Goal: Register for event/course

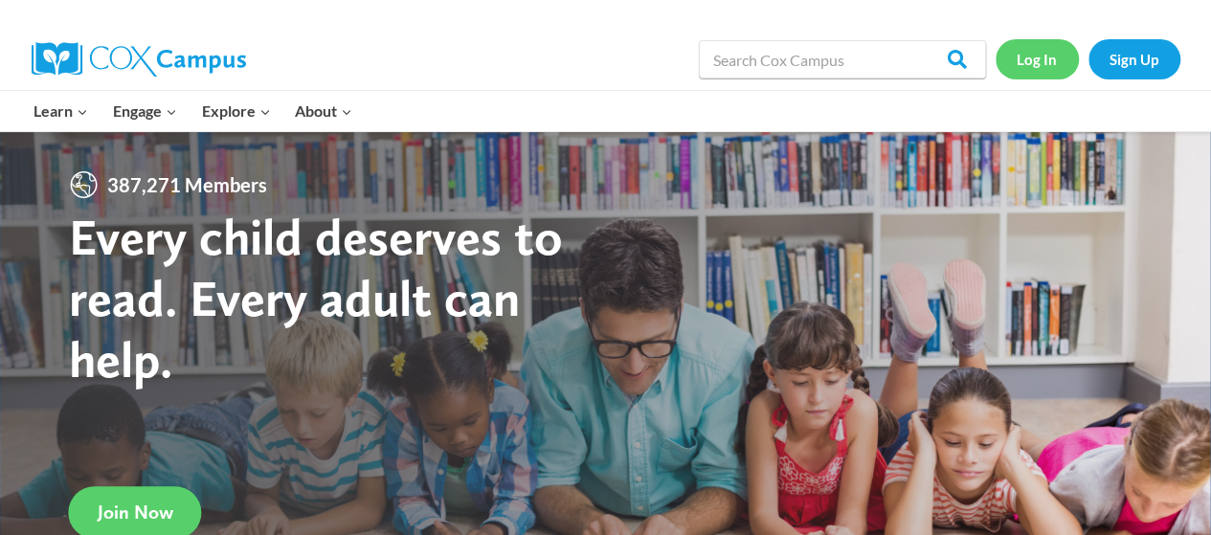
click at [1024, 66] on link "Log In" at bounding box center [1037, 58] width 83 height 39
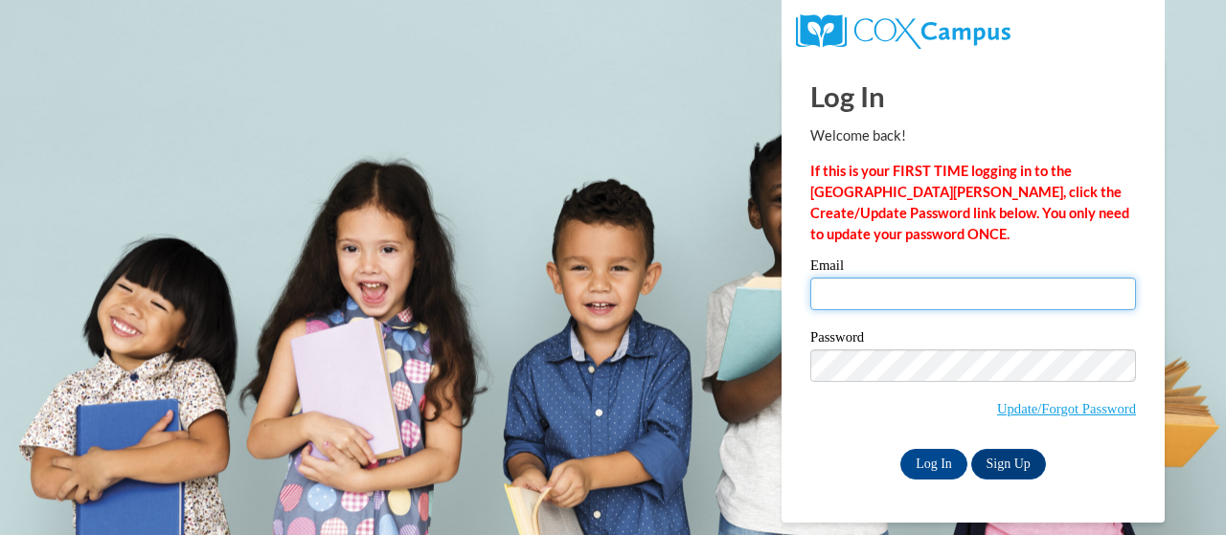
click at [862, 284] on input "Email" at bounding box center [973, 294] width 326 height 33
type input "bobbie.mahn@trschools.k12.wi.us"
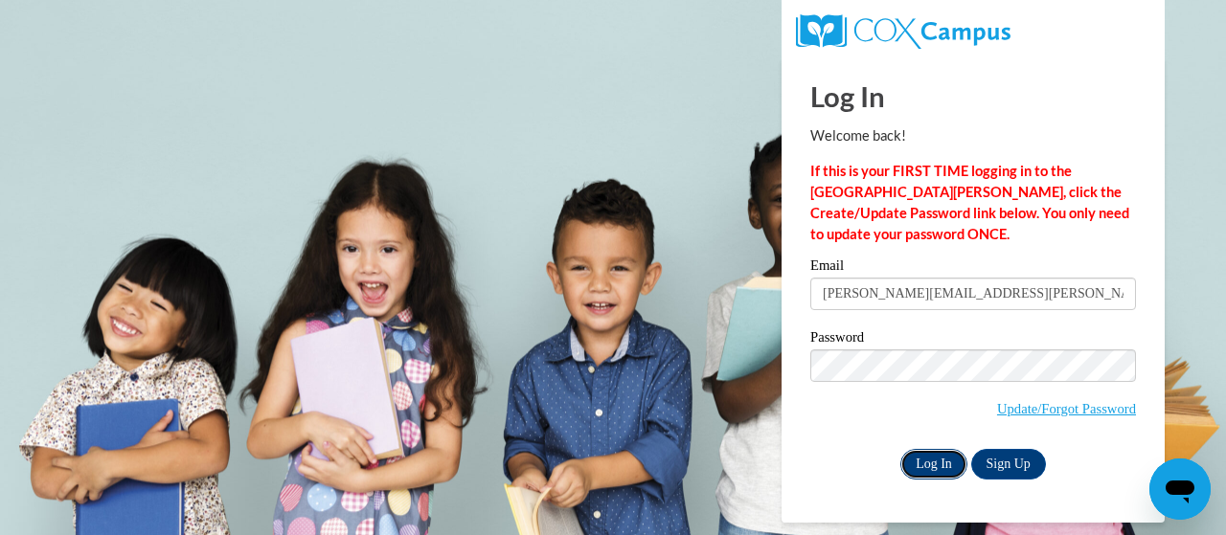
click at [929, 462] on input "Log In" at bounding box center [933, 464] width 67 height 31
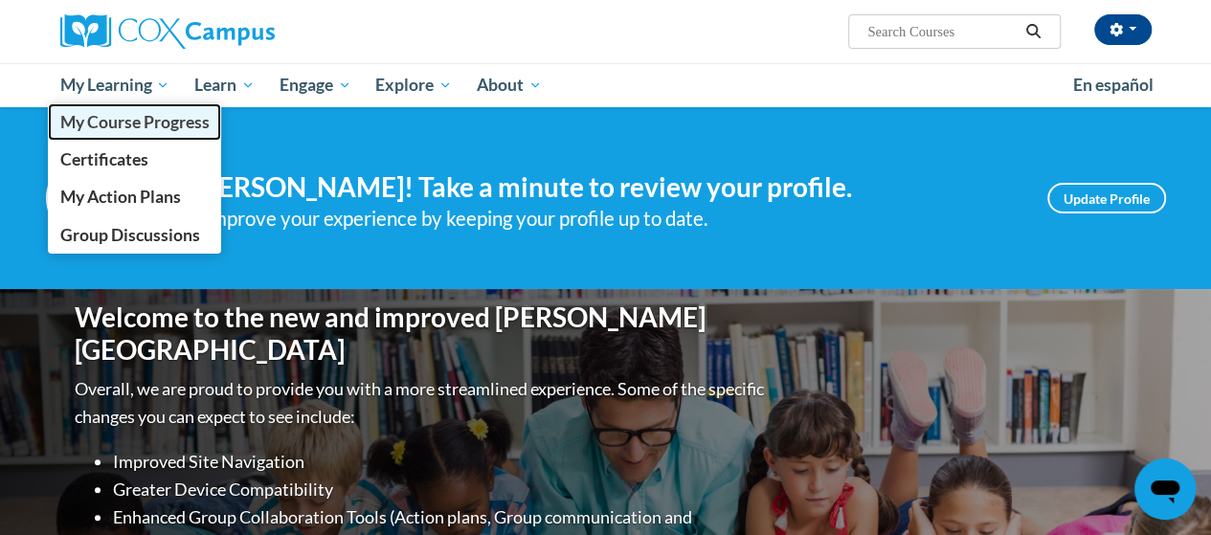
click at [132, 110] on link "My Course Progress" at bounding box center [135, 121] width 174 height 37
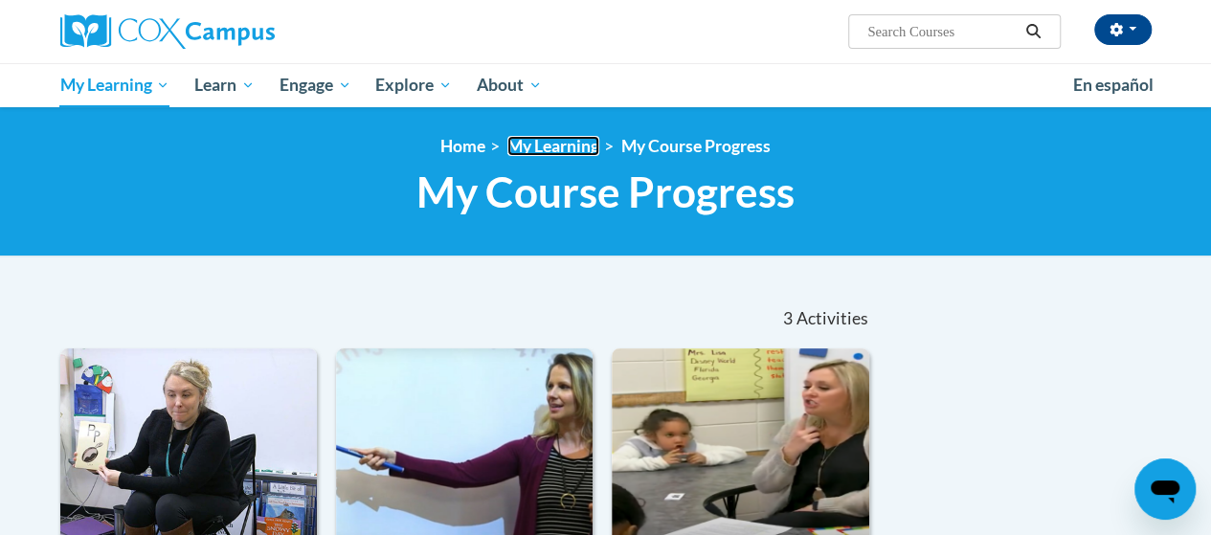
click at [559, 150] on link "My Learning" at bounding box center [553, 146] width 92 height 20
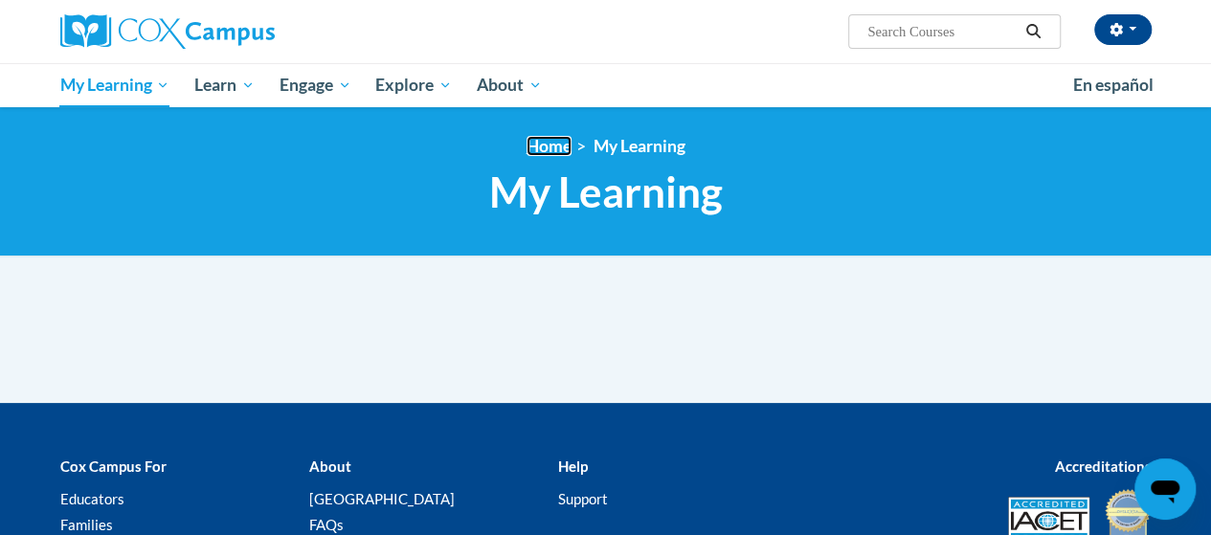
click at [557, 152] on link "Home" at bounding box center [549, 146] width 45 height 20
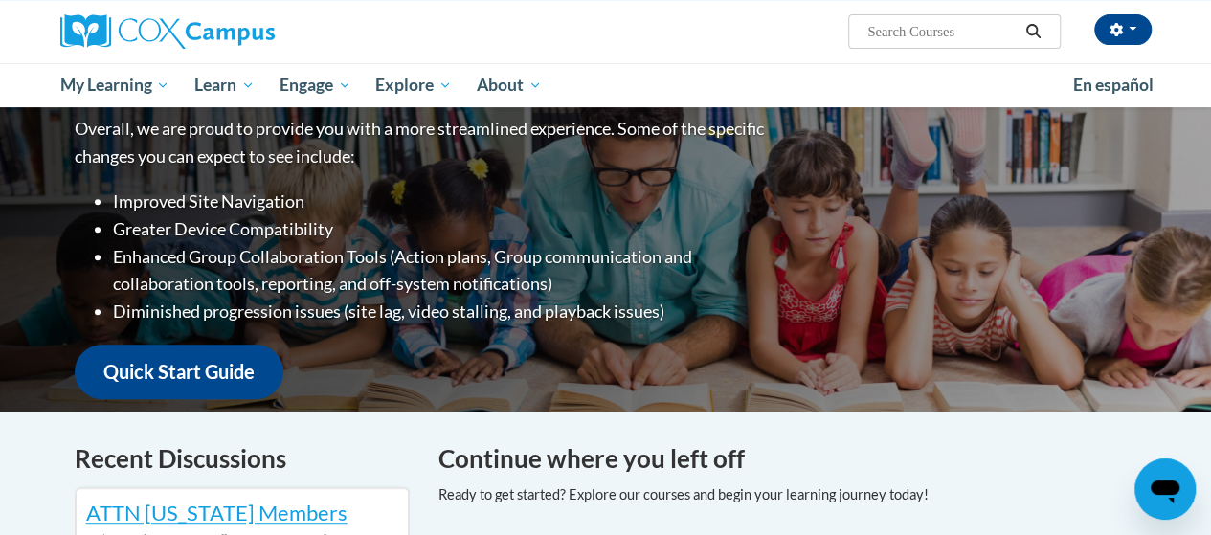
scroll to position [248, 0]
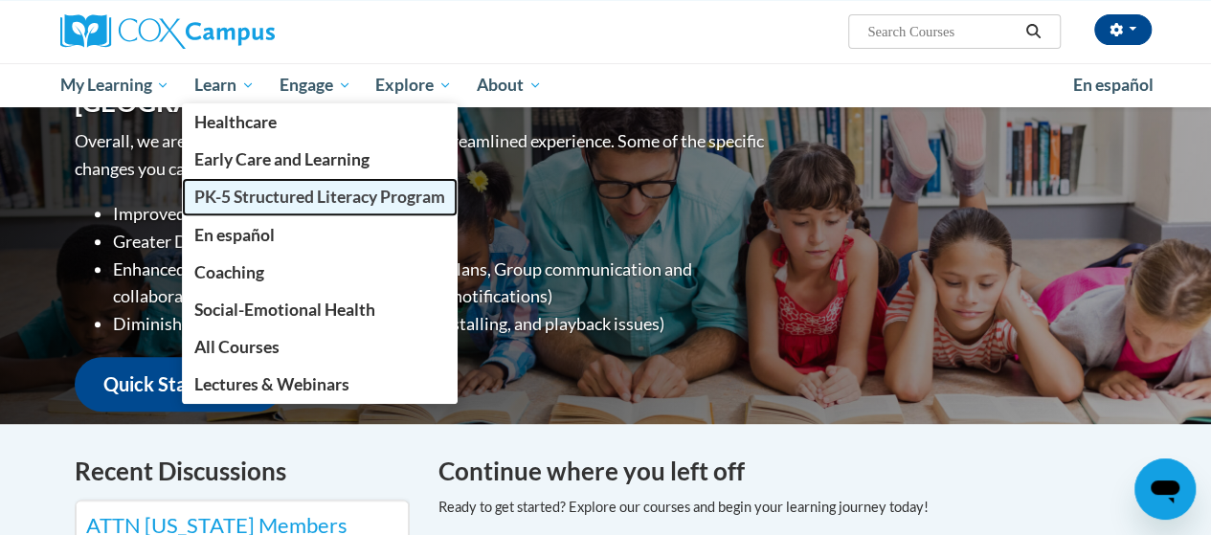
click at [259, 202] on span "PK-5 Structured Literacy Program" at bounding box center [319, 197] width 251 height 20
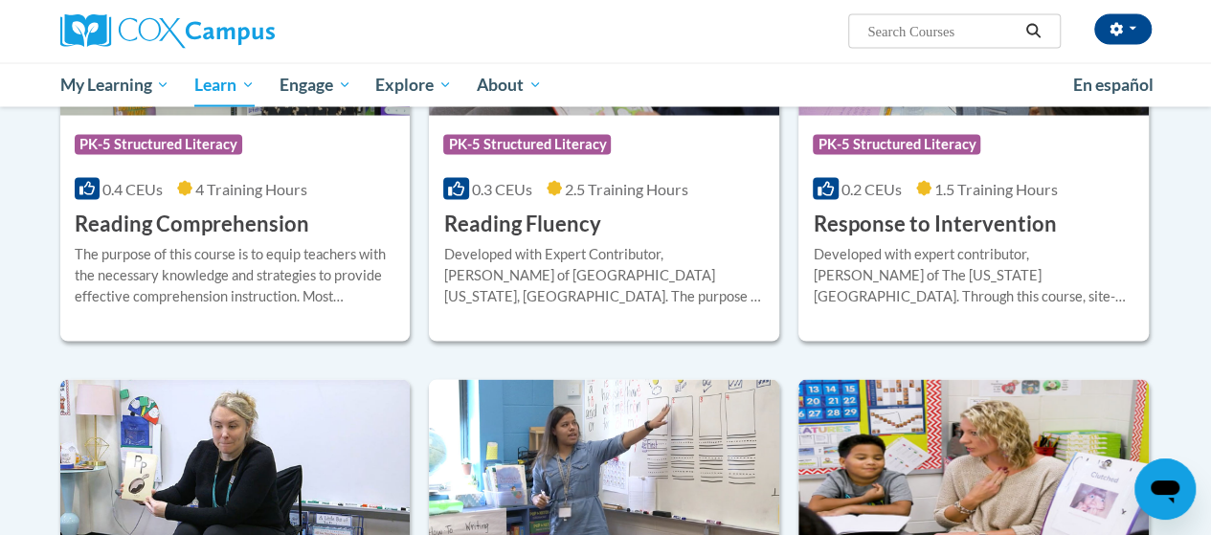
scroll to position [1840, 0]
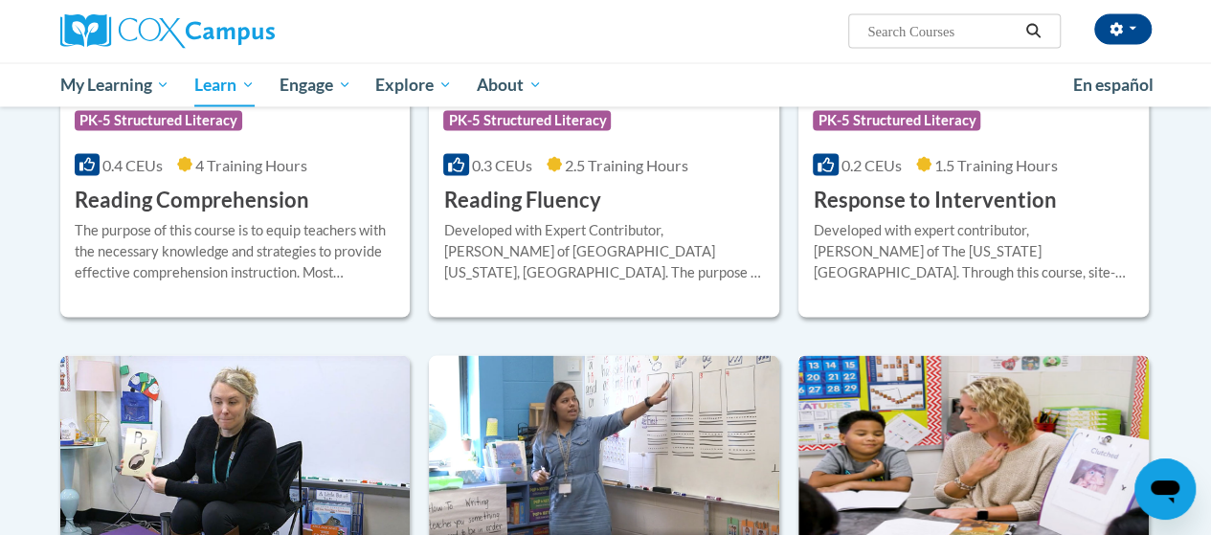
click at [1137, 378] on img at bounding box center [974, 453] width 350 height 195
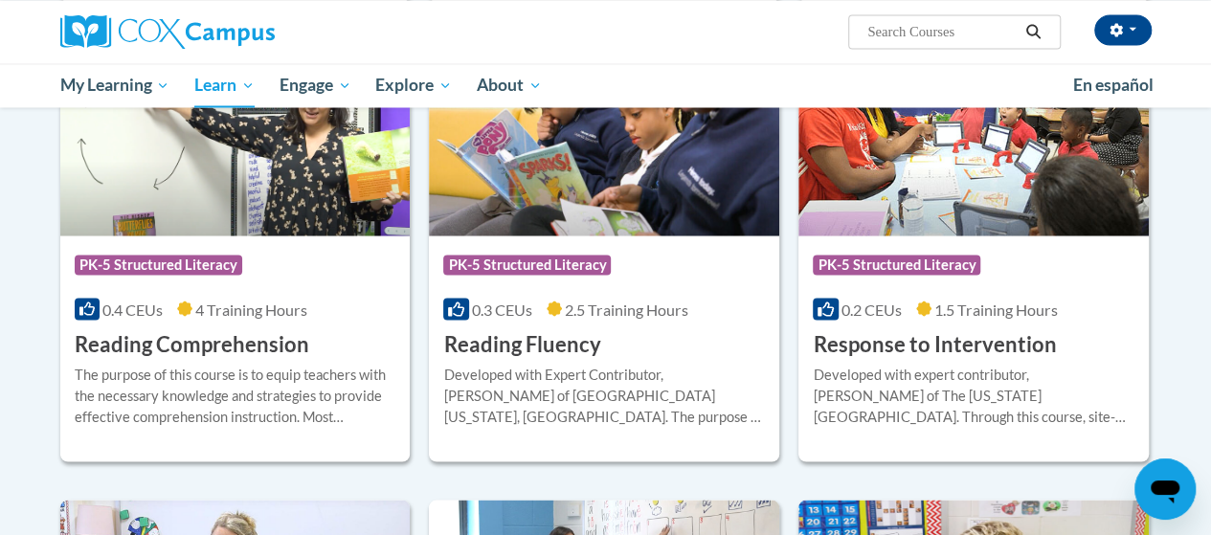
scroll to position [1674, 0]
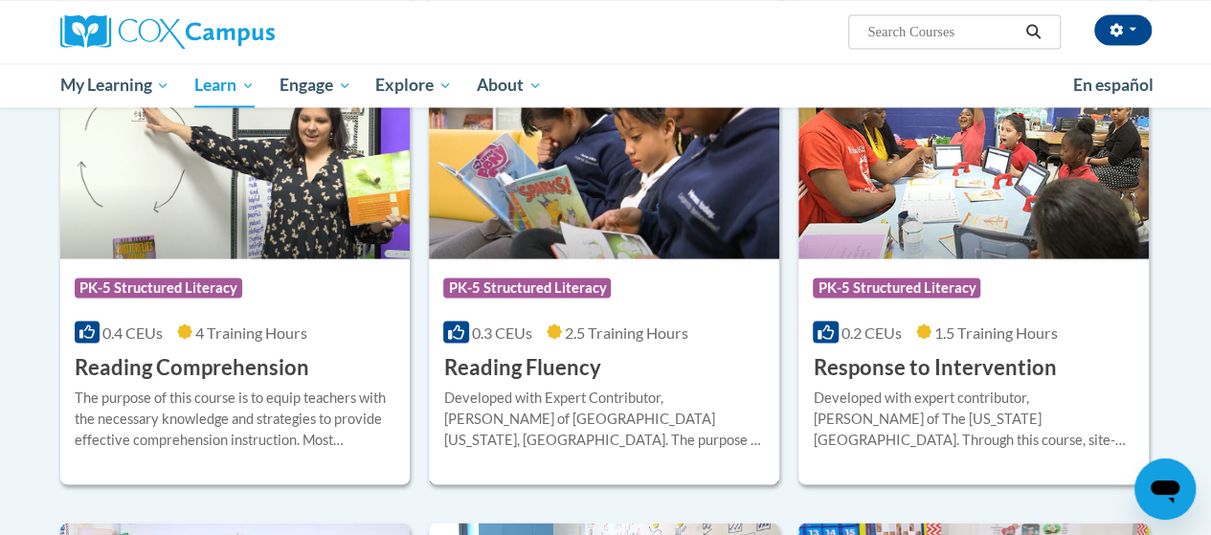
click at [545, 366] on h3 "Reading Fluency" at bounding box center [521, 367] width 157 height 30
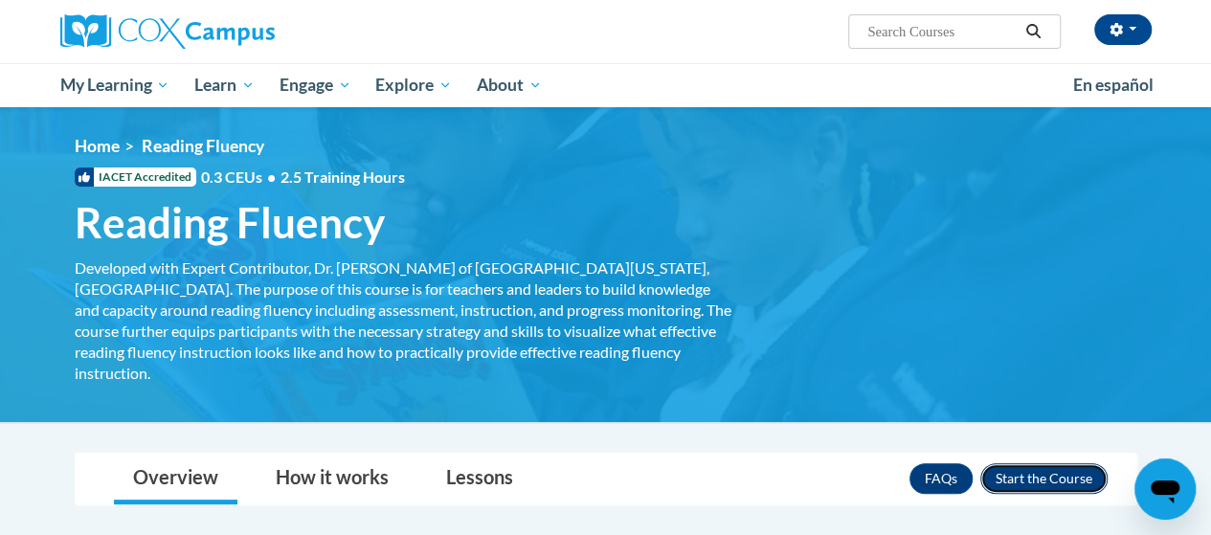
click at [1041, 463] on button "Enroll" at bounding box center [1043, 478] width 127 height 31
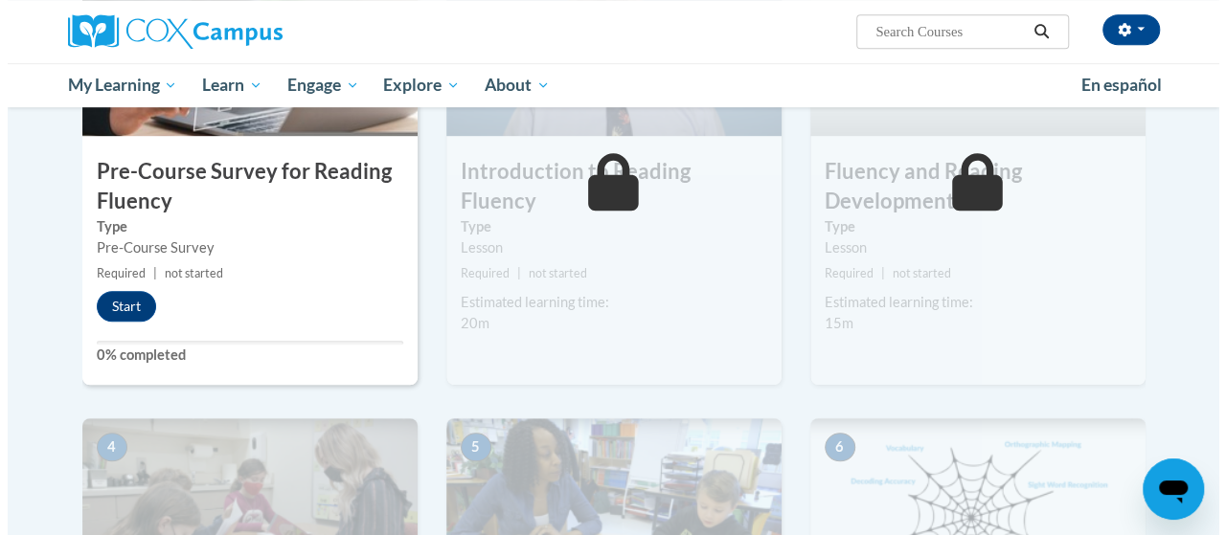
scroll to position [550, 0]
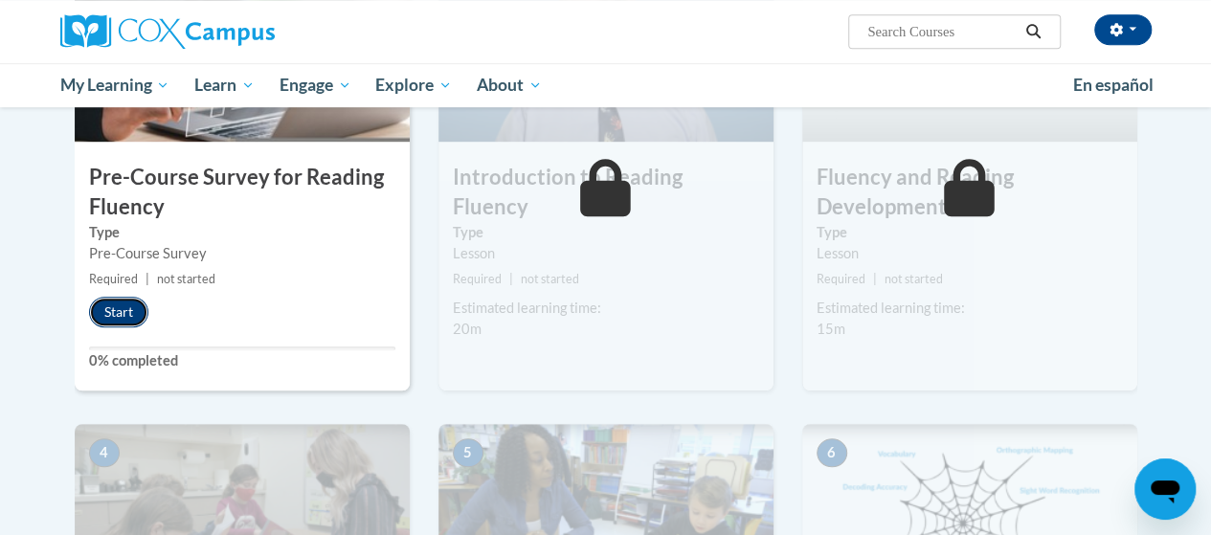
click at [115, 313] on button "Start" at bounding box center [118, 312] width 59 height 31
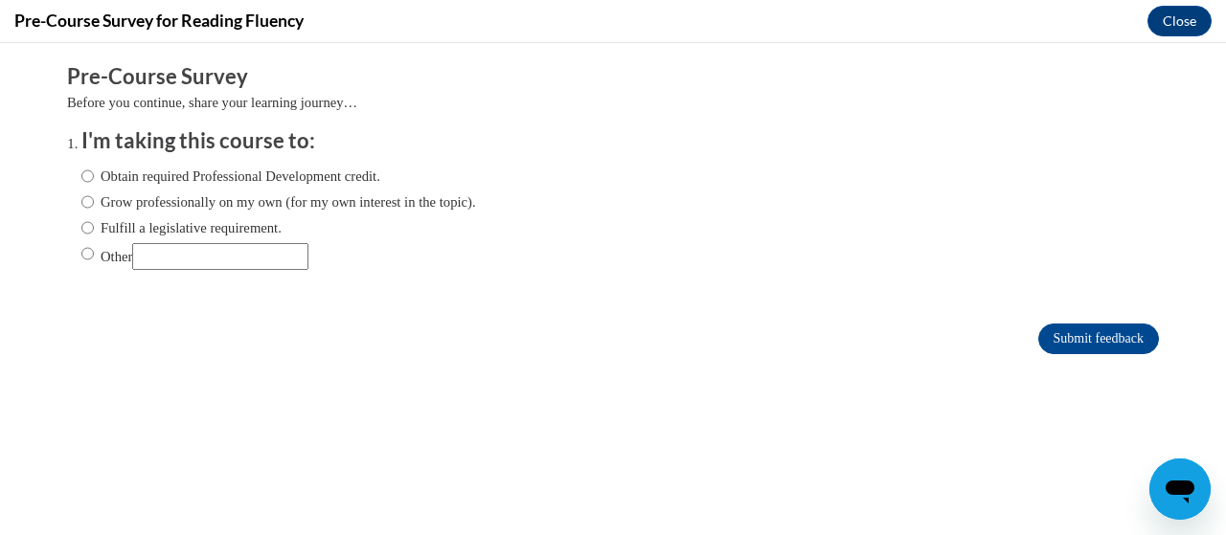
scroll to position [0, 0]
click at [81, 224] on input "Fulfill a legislative requirement." at bounding box center [87, 227] width 12 height 21
radio input "true"
click at [1050, 332] on input "Submit feedback" at bounding box center [1098, 339] width 121 height 31
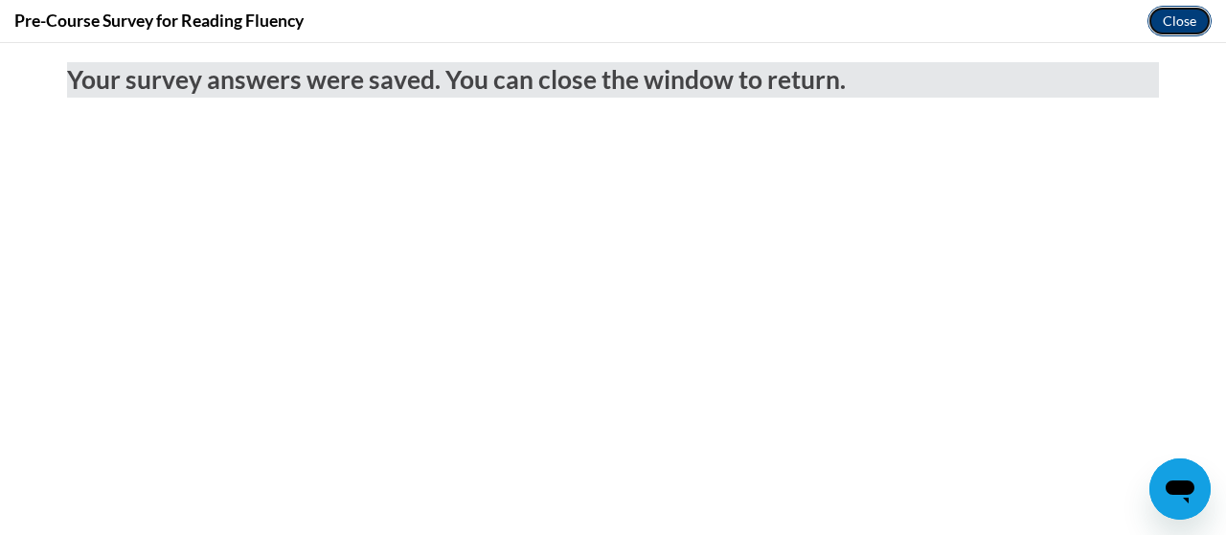
click at [1176, 12] on button "Close" at bounding box center [1179, 21] width 64 height 31
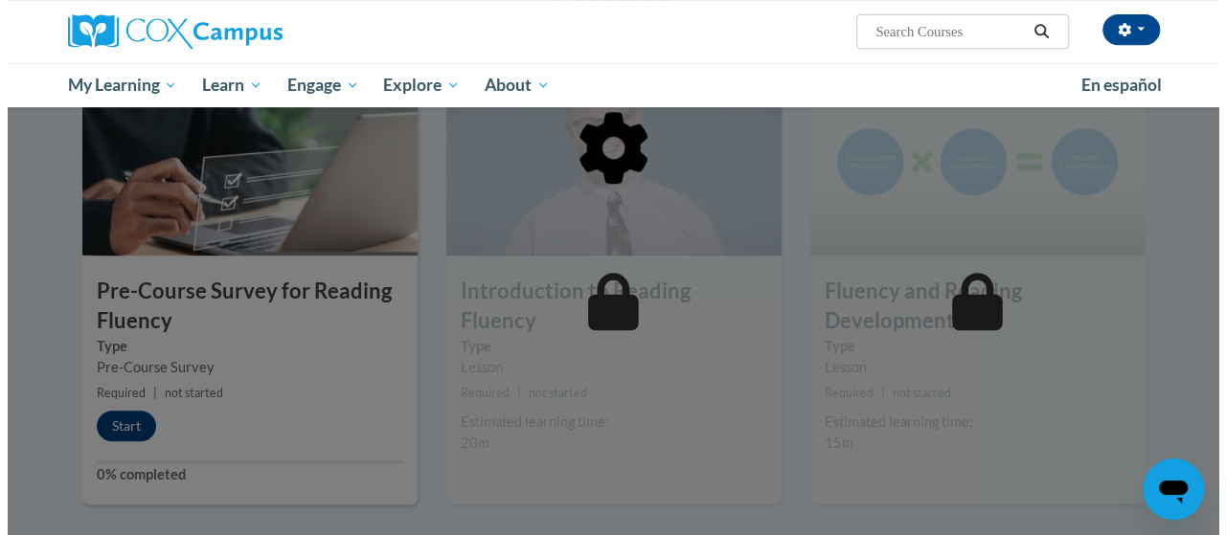
scroll to position [427, 0]
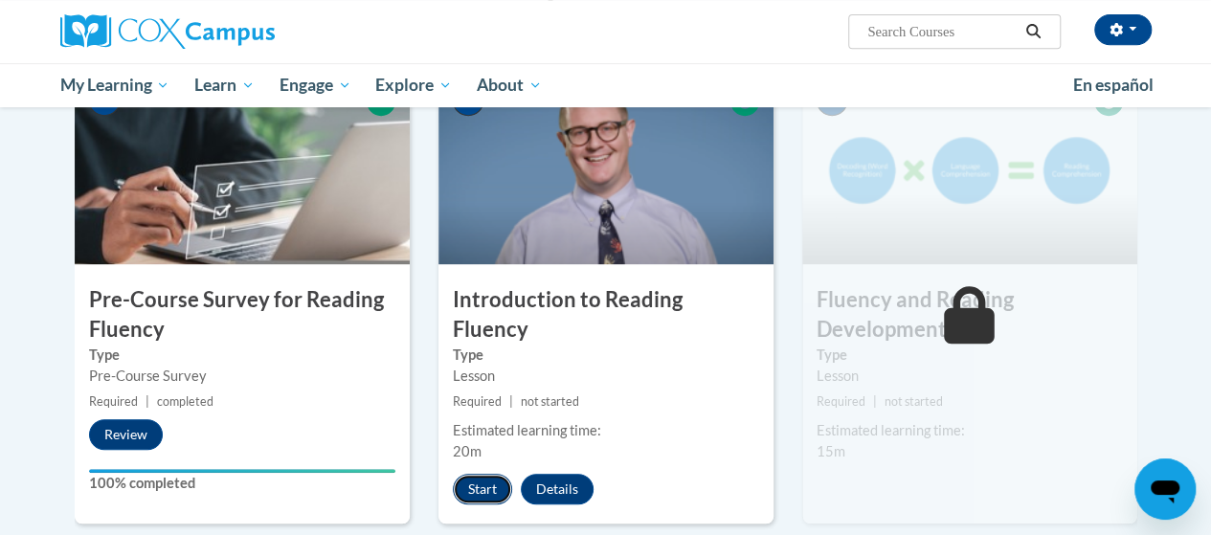
click at [477, 474] on button "Start" at bounding box center [482, 489] width 59 height 31
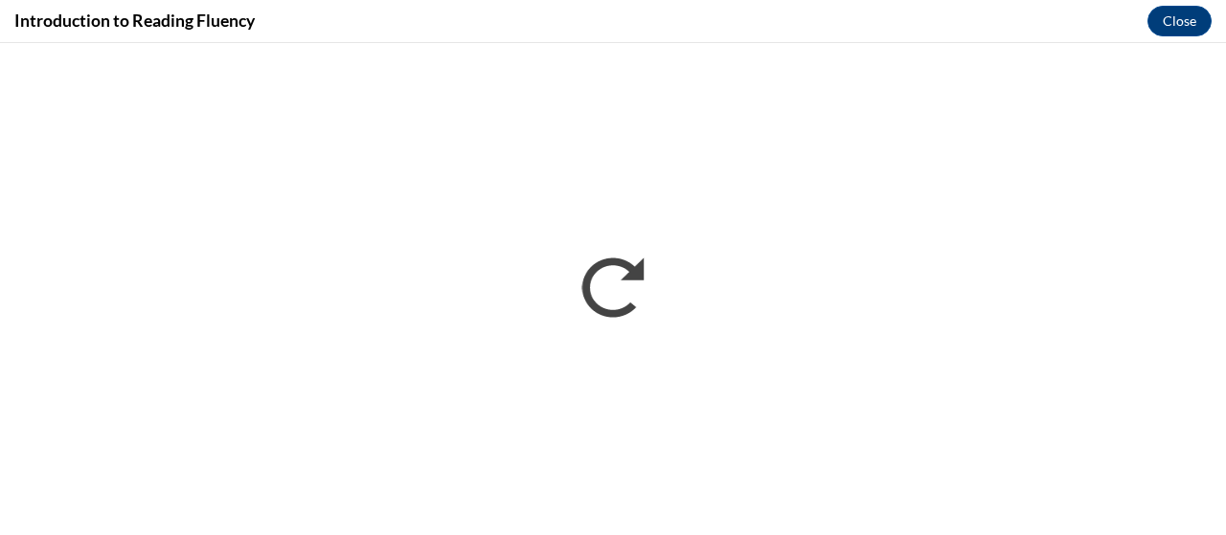
scroll to position [0, 0]
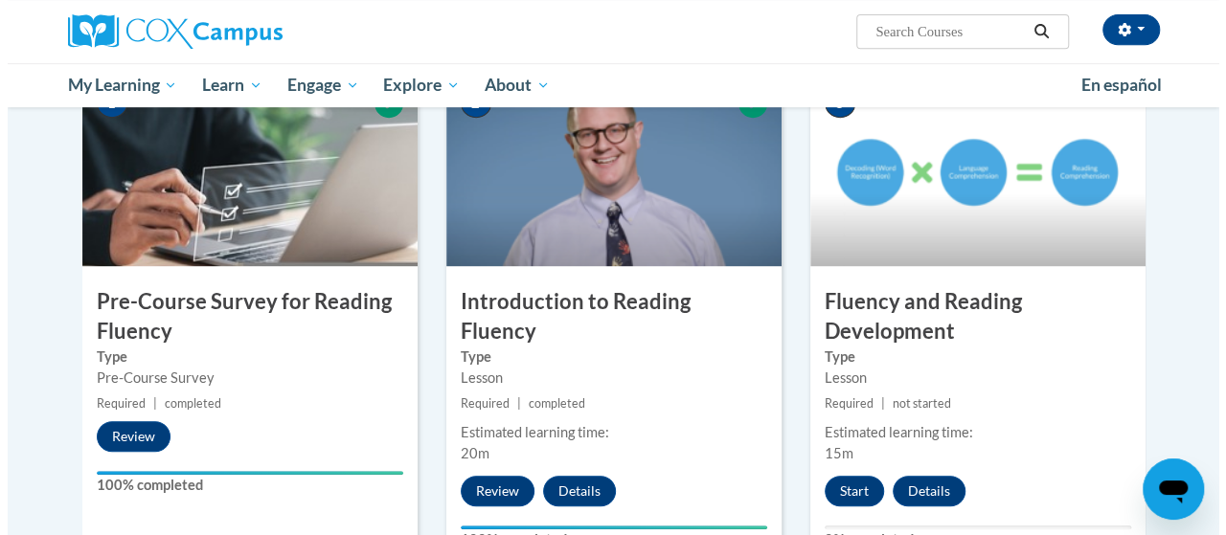
scroll to position [421, 0]
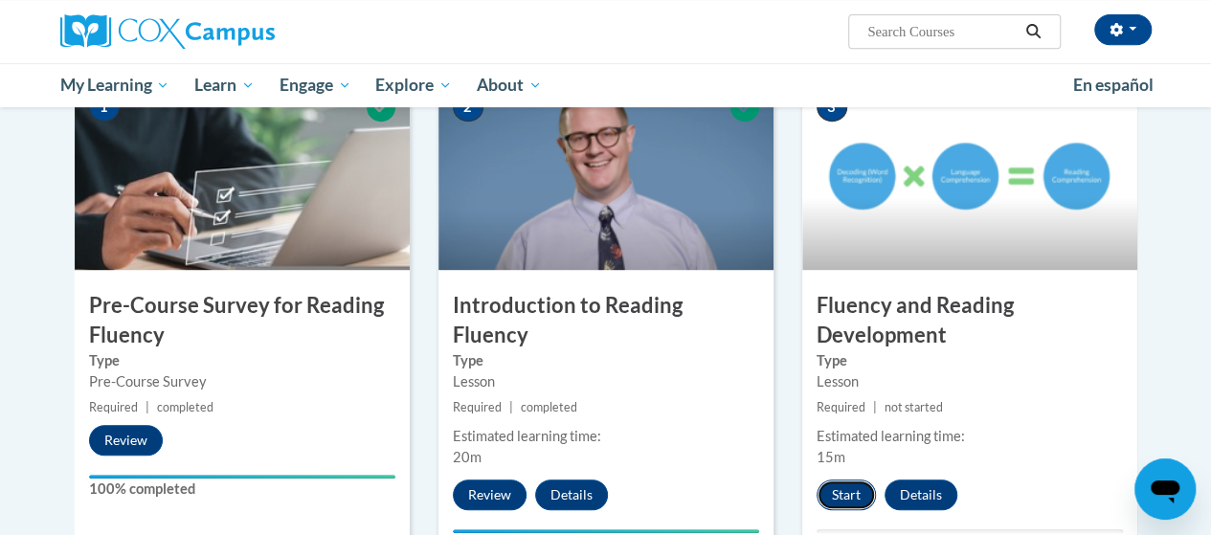
click at [831, 493] on button "Start" at bounding box center [846, 495] width 59 height 31
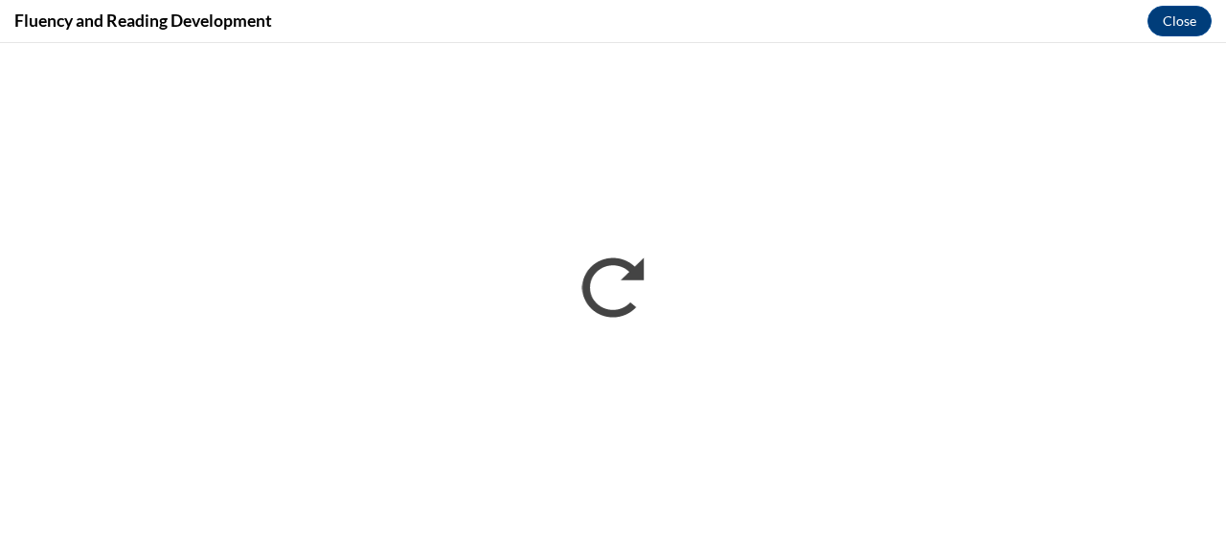
scroll to position [0, 0]
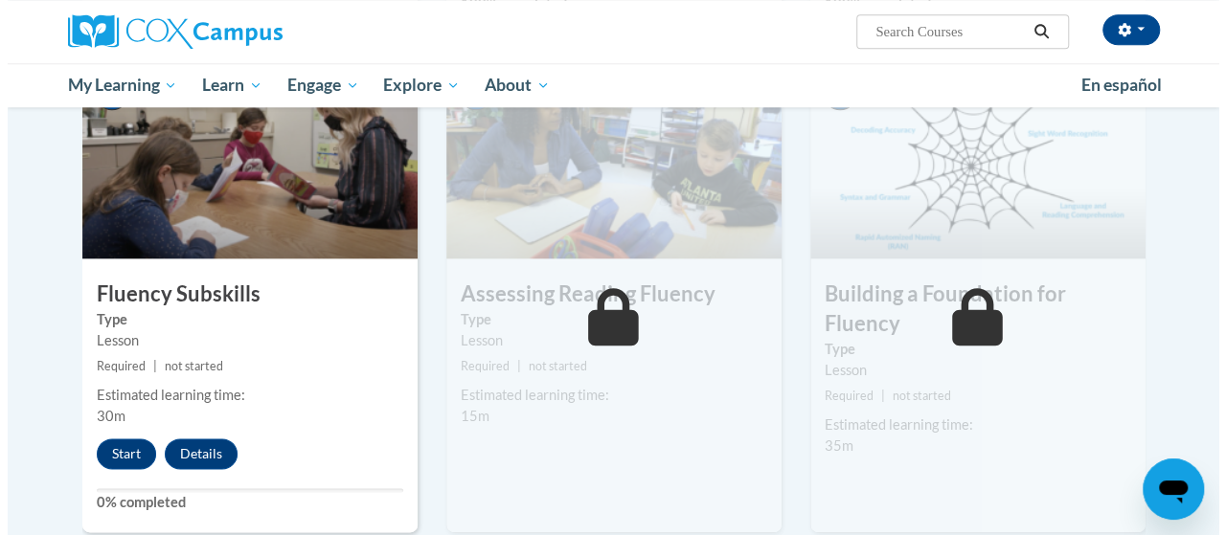
scroll to position [957, 0]
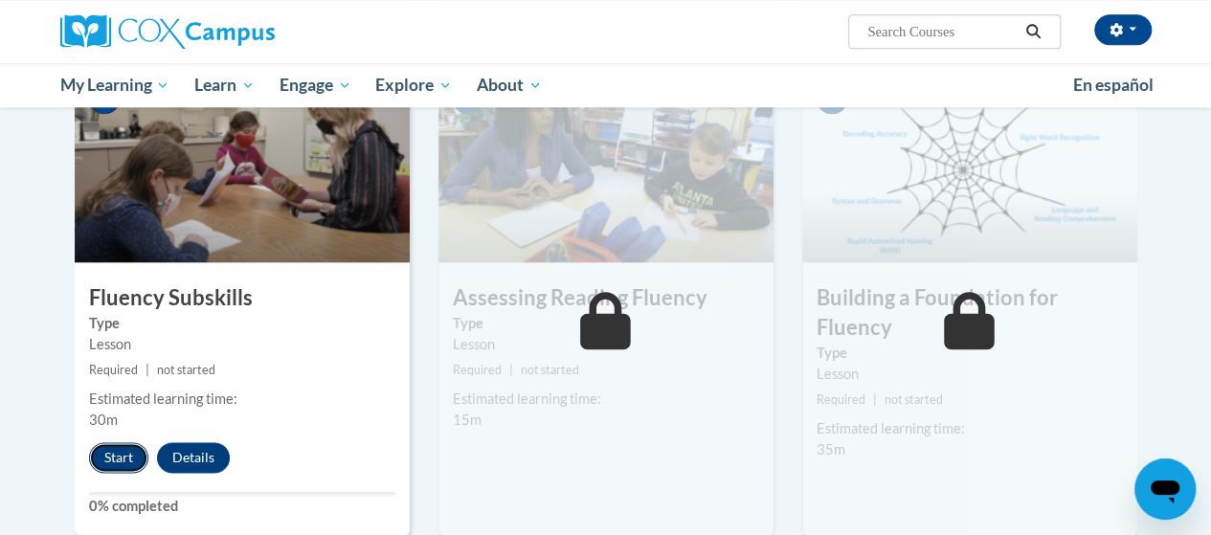
click at [126, 447] on button "Start" at bounding box center [118, 457] width 59 height 31
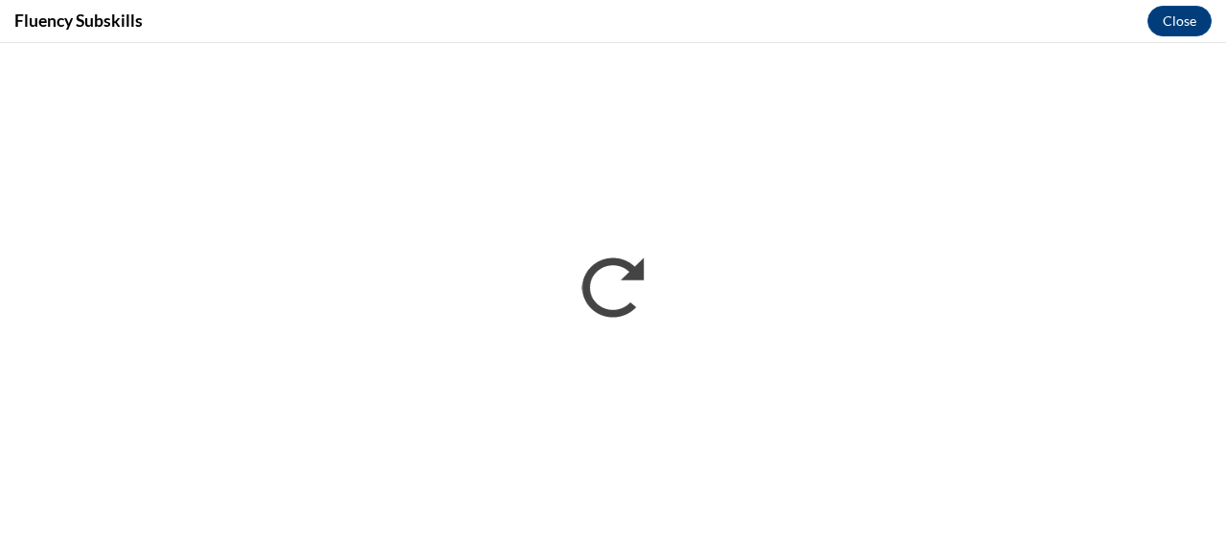
scroll to position [0, 0]
